Goal: Task Accomplishment & Management: Complete application form

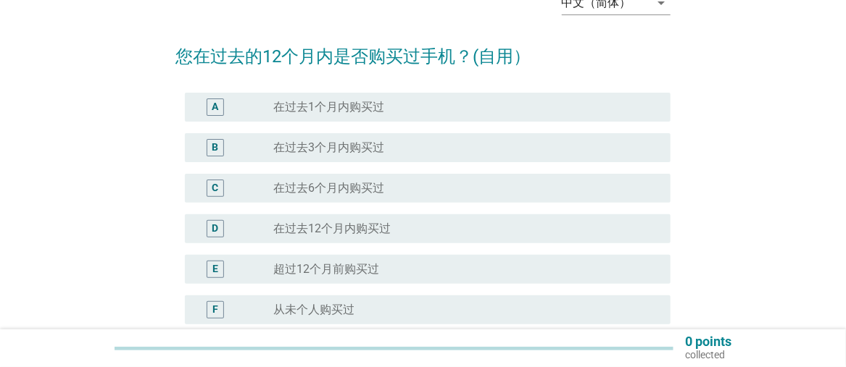
scroll to position [86, 0]
click at [575, 2] on div "中文（简体）" at bounding box center [597, 2] width 70 height 13
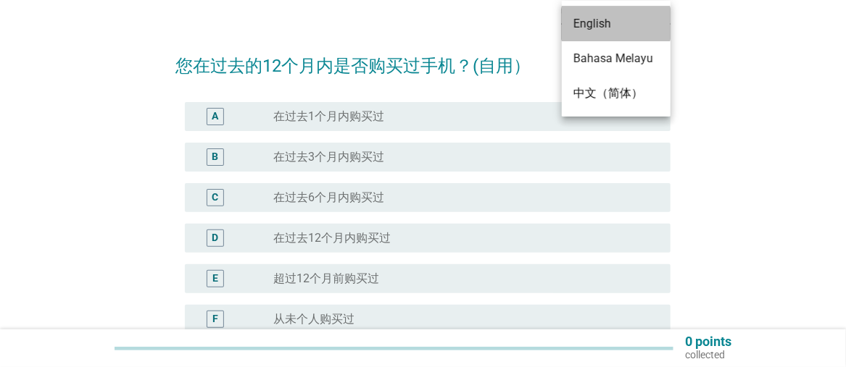
click at [591, 16] on div "English" at bounding box center [616, 23] width 86 height 17
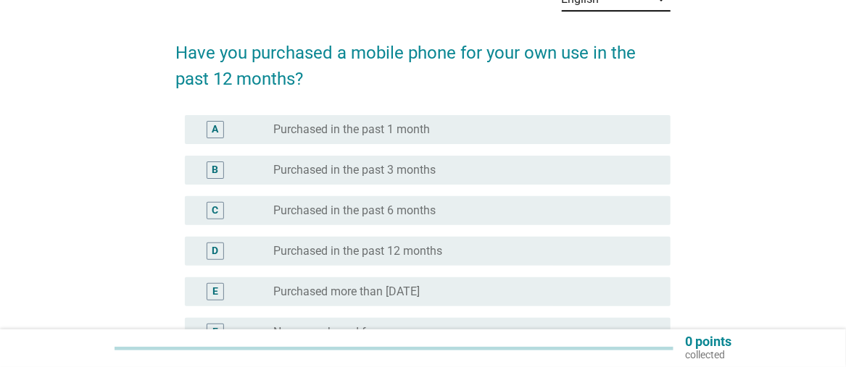
scroll to position [91, 0]
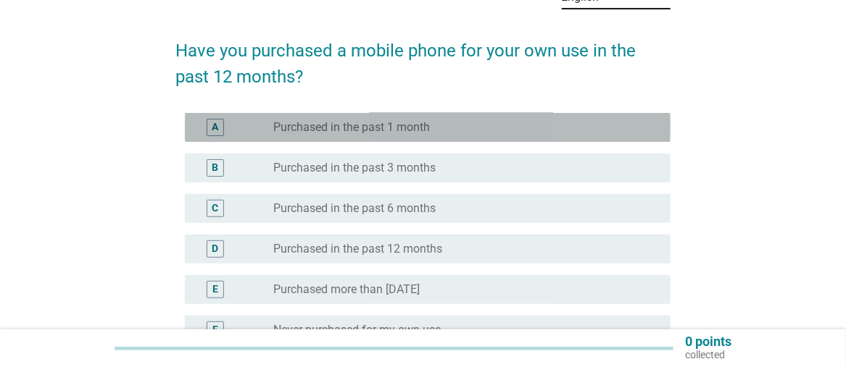
click at [436, 134] on div "radio_button_unchecked Purchased in the past 1 month" at bounding box center [460, 127] width 374 height 14
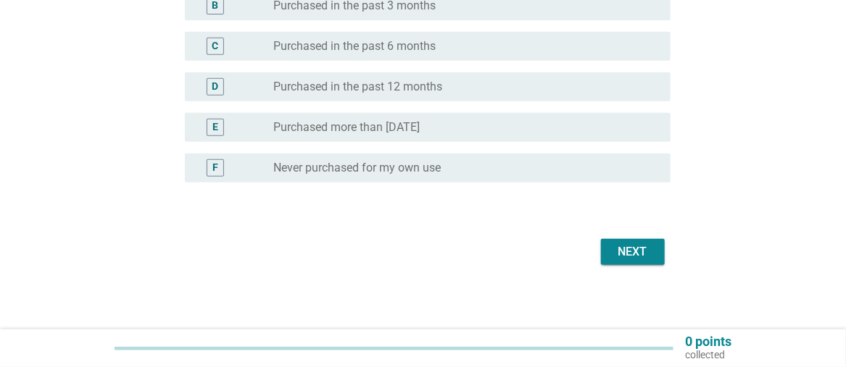
scroll to position [254, 0]
click at [629, 246] on div "Next" at bounding box center [632, 251] width 41 height 17
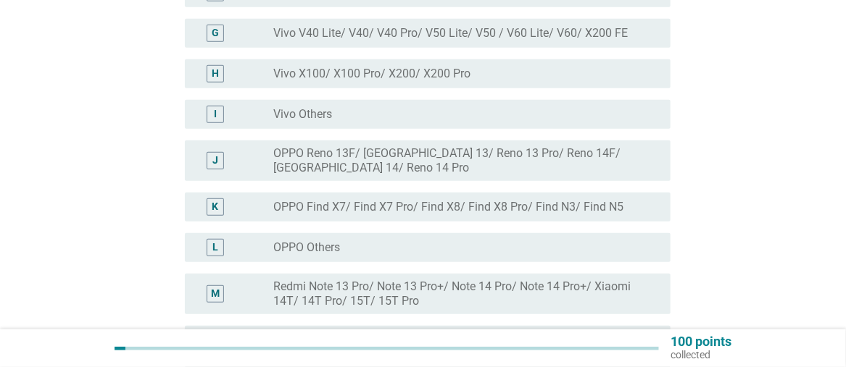
scroll to position [673, 0]
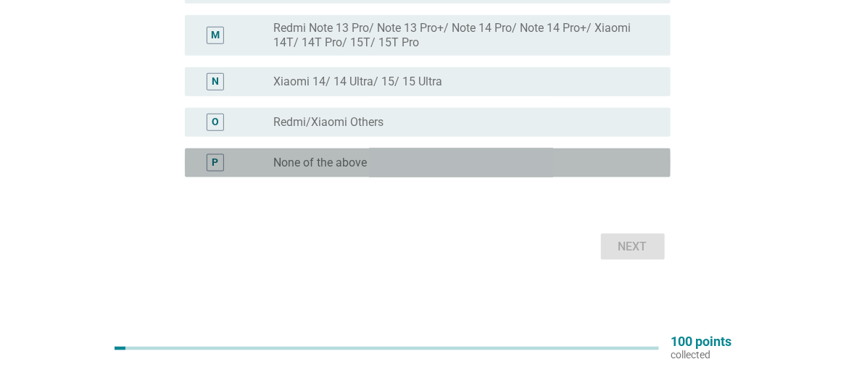
click at [536, 159] on div "radio_button_unchecked None of the above" at bounding box center [460, 163] width 374 height 14
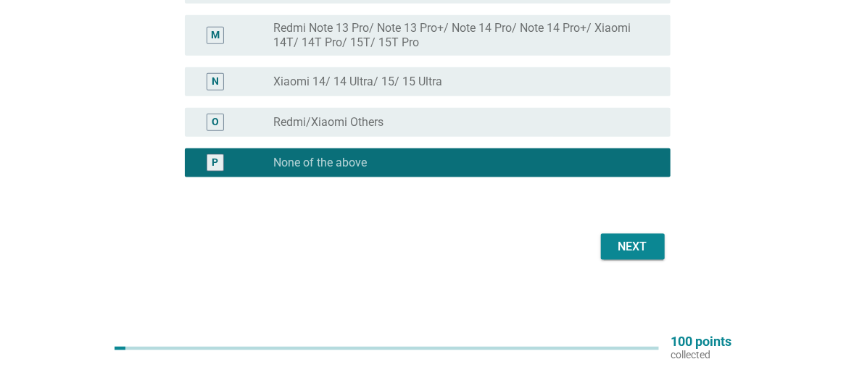
click at [643, 249] on div "Next" at bounding box center [632, 246] width 41 height 17
